Goal: Transaction & Acquisition: Book appointment/travel/reservation

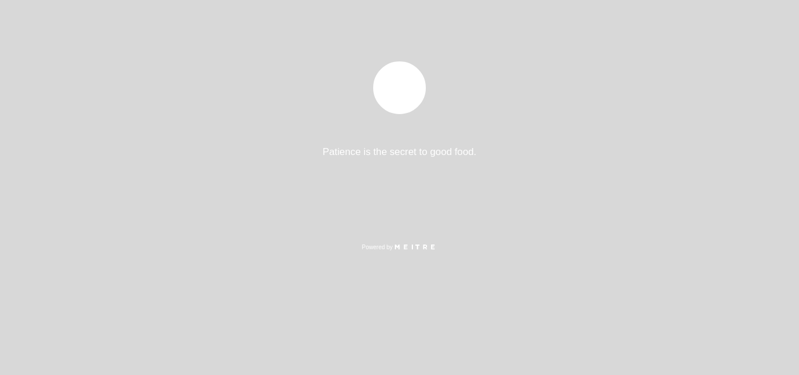
select select "es"
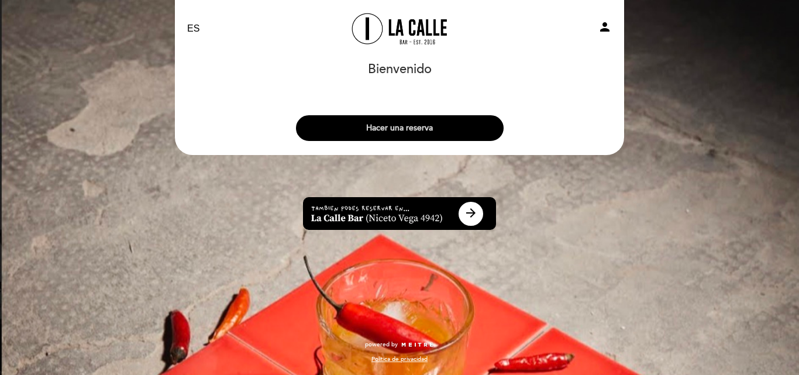
click at [410, 128] on button "Hacer una reserva" at bounding box center [400, 128] width 208 height 26
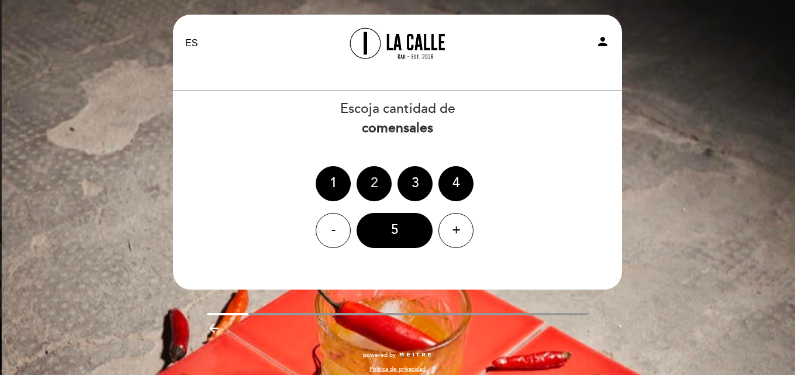
click at [370, 182] on div "2" at bounding box center [374, 183] width 35 height 35
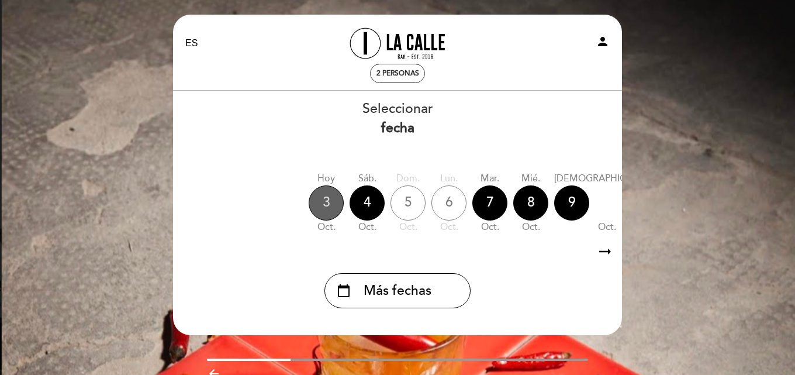
click at [324, 201] on div "3" at bounding box center [326, 202] width 35 height 35
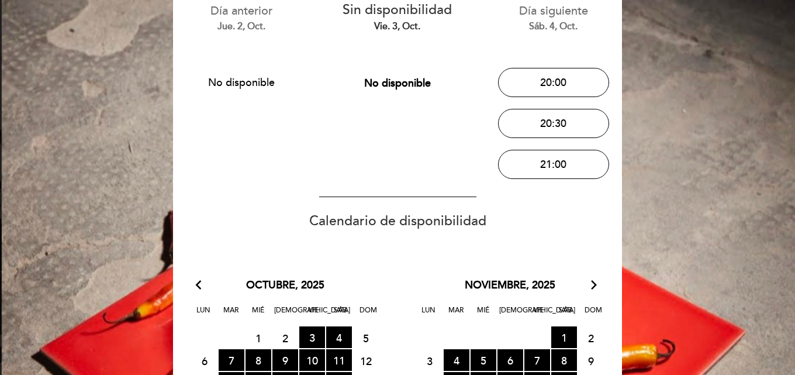
scroll to position [175, 0]
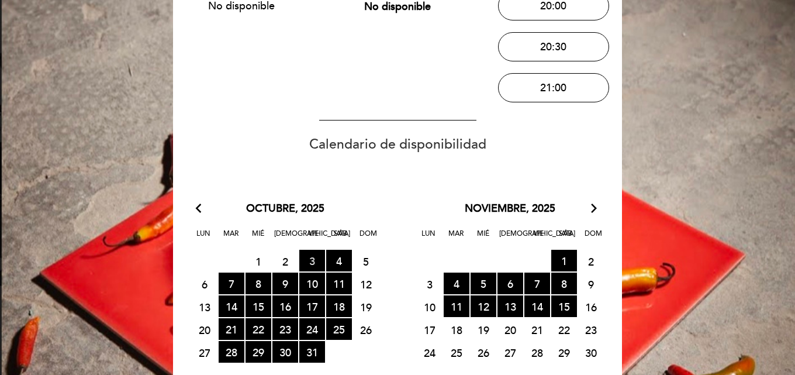
click at [310, 258] on span "3 RESERVAS DISPONIBLES" at bounding box center [312, 261] width 26 height 22
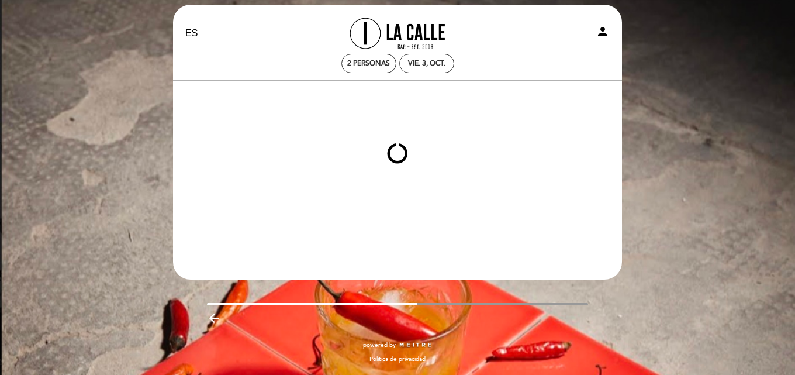
scroll to position [10, 0]
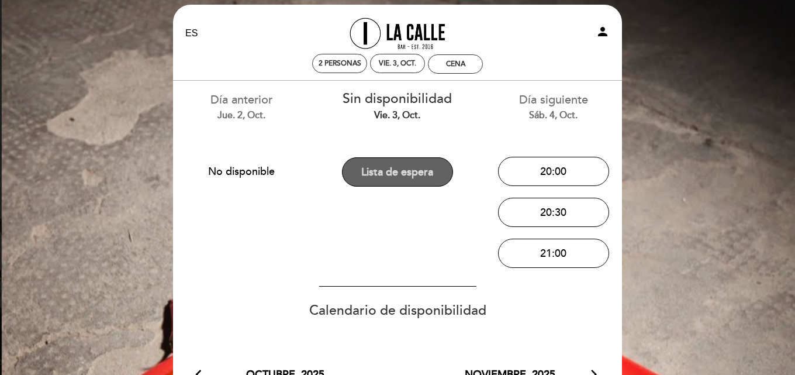
click at [417, 171] on button "Lista de espera" at bounding box center [397, 171] width 111 height 29
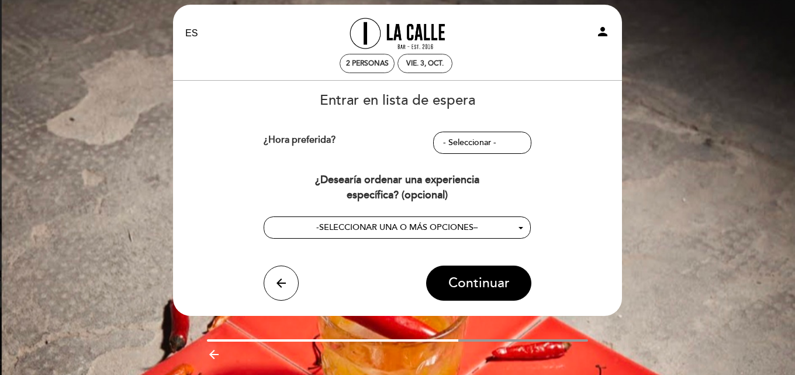
scroll to position [0, 0]
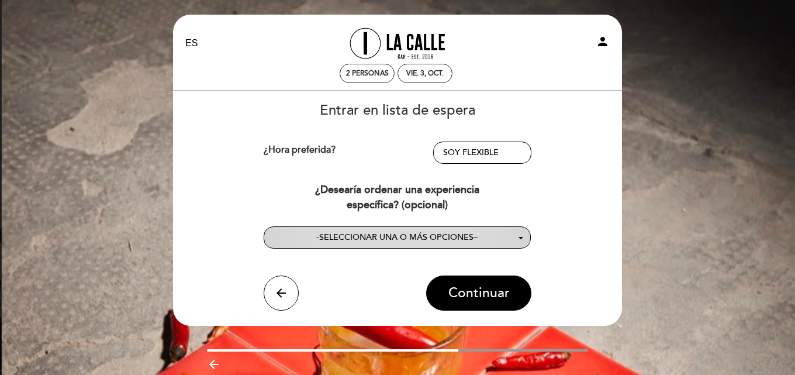
click at [420, 239] on span "SELECCIONAR UNA O MÁS OPCIONES" at bounding box center [396, 237] width 154 height 10
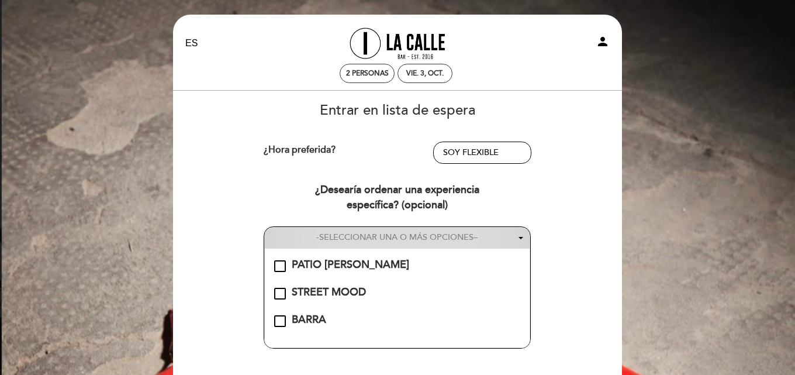
click at [418, 244] on button "- SELECCIONAR UNA O MÁS OPCIONES –" at bounding box center [397, 238] width 267 height 22
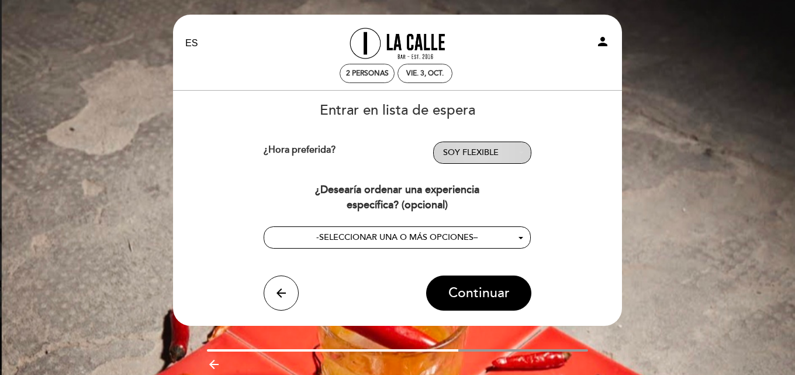
click at [495, 158] on button "SOY FLEXIBLE - Seleccionar -" at bounding box center [482, 152] width 98 height 22
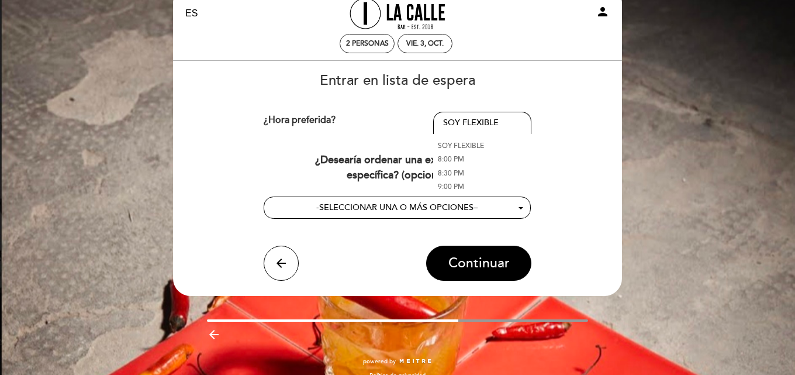
scroll to position [46, 0]
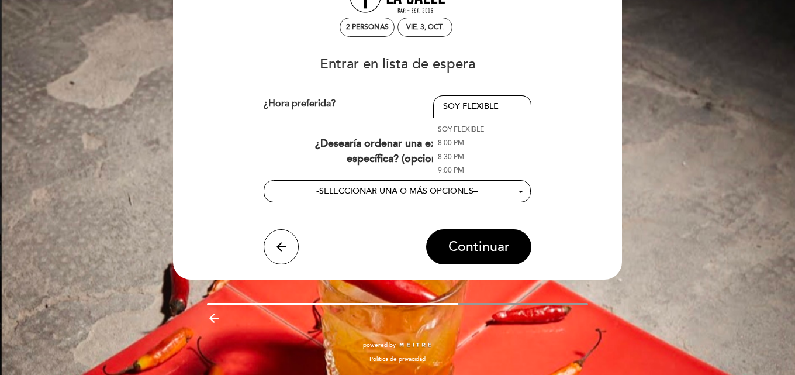
click at [554, 112] on div "Entrar en lista de espera ¿Hora preferida? SOY FLEXIBLE - Seleccionar - SOY FLE…" at bounding box center [397, 161] width 433 height 208
click at [493, 257] on button "Continuar" at bounding box center [478, 246] width 105 height 35
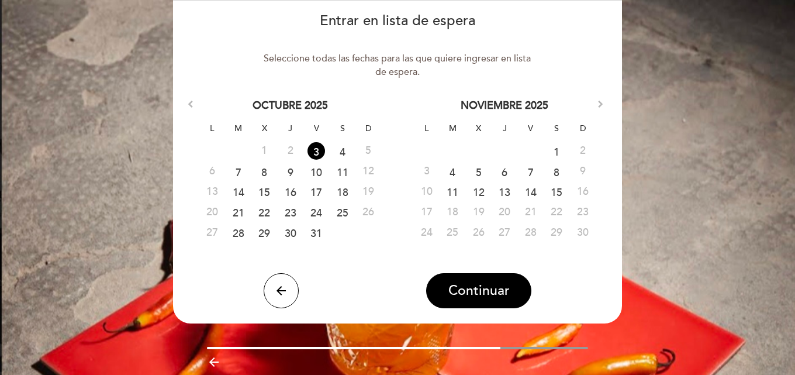
scroll to position [117, 0]
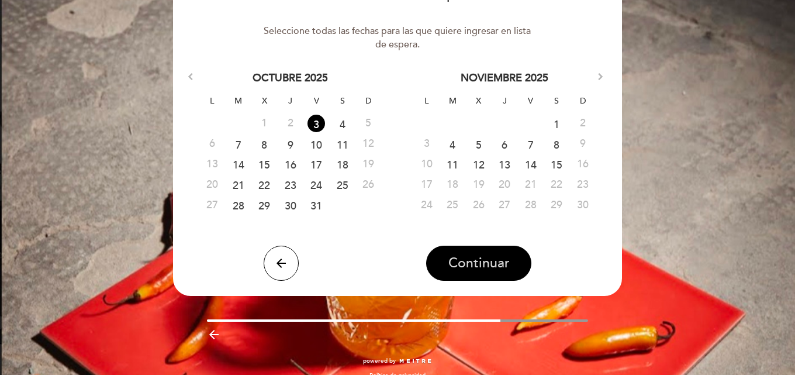
click at [473, 269] on span "Continuar" at bounding box center [478, 263] width 61 height 16
